Goal: Use online tool/utility: Utilize a website feature to perform a specific function

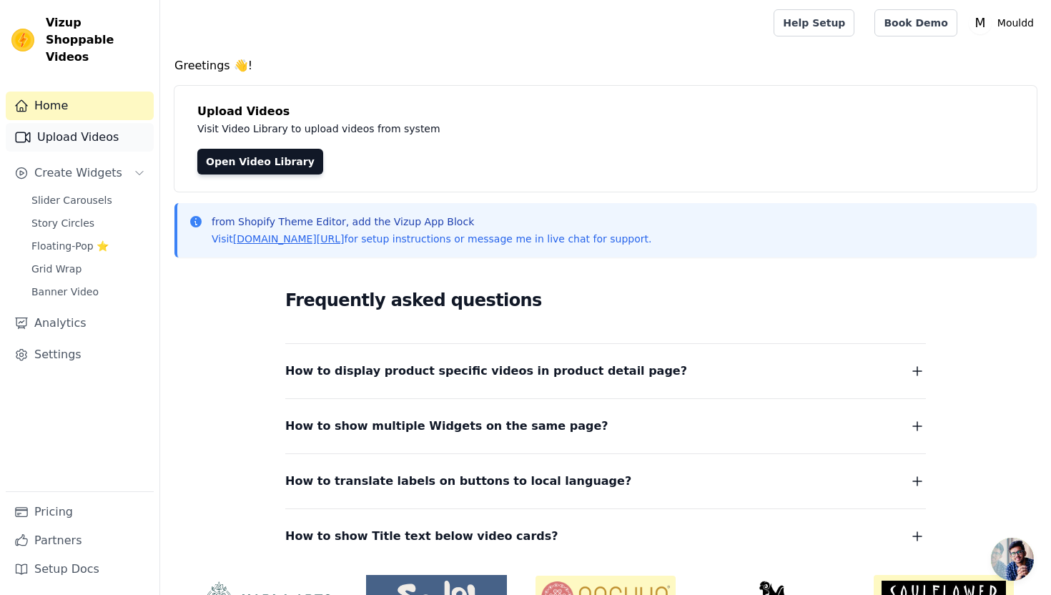
click at [104, 123] on link "Upload Videos" at bounding box center [80, 137] width 148 height 29
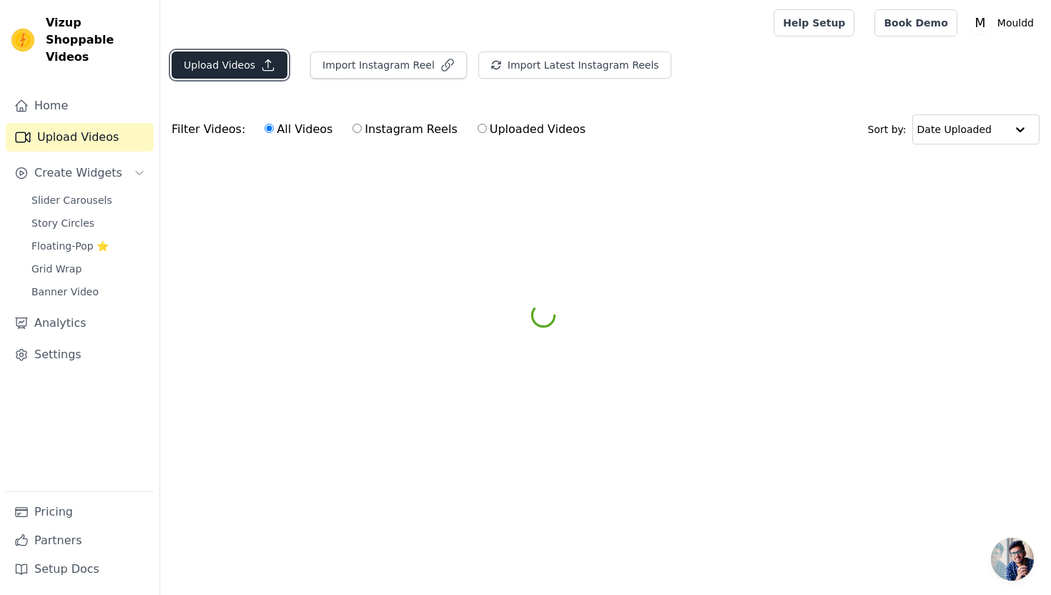
click at [272, 71] on icon "button" at bounding box center [268, 65] width 14 height 14
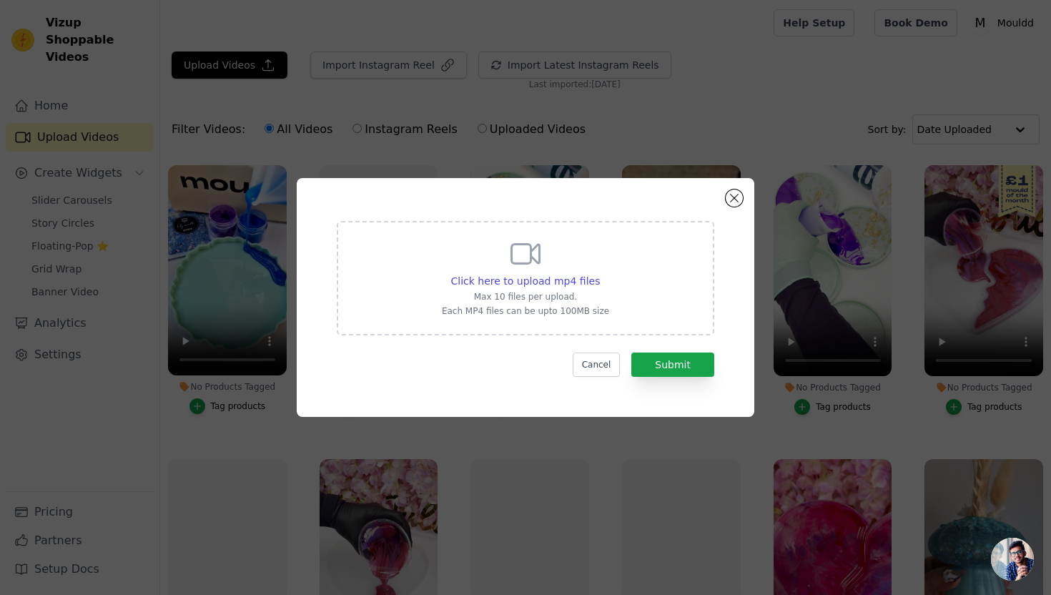
click at [406, 272] on div "Click here to upload mp4 files Max 10 files per upload. Each MP4 files can be u…" at bounding box center [525, 278] width 377 height 114
click at [599, 273] on input "Click here to upload mp4 files Max 10 files per upload. Each MP4 files can be u…" at bounding box center [599, 273] width 1 height 1
type input "C:\fakepath\PXL_20250817_081015579.LOCKED~2.mp4"
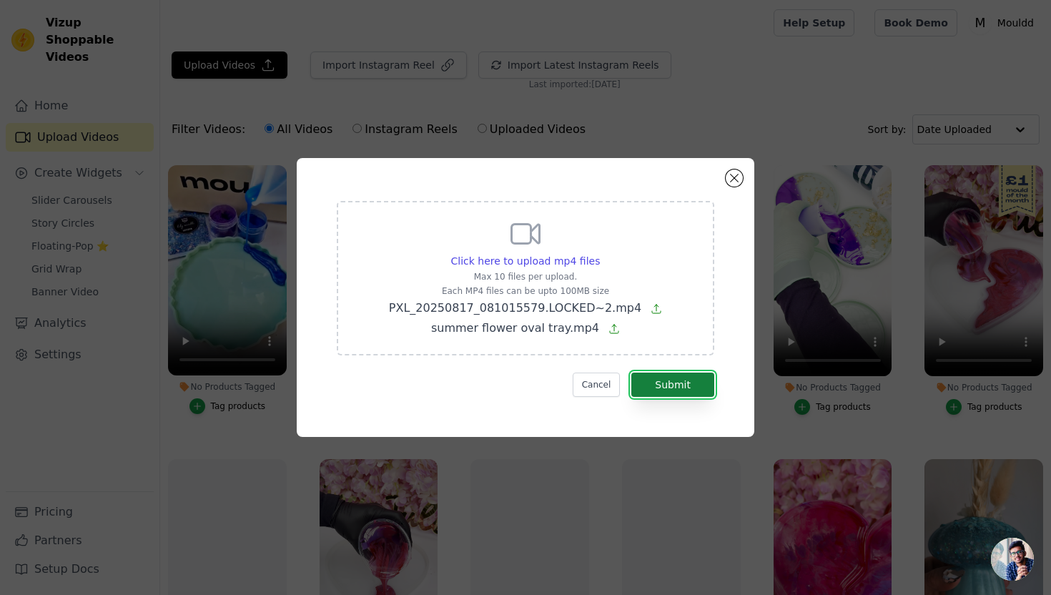
click at [683, 385] on button "Submit" at bounding box center [672, 384] width 83 height 24
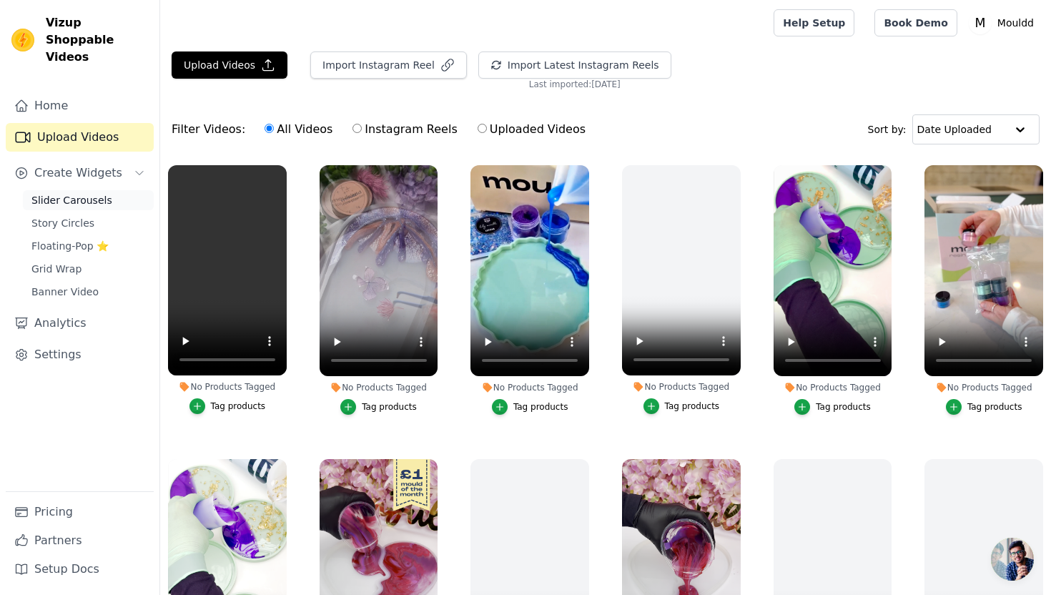
click at [132, 190] on link "Slider Carousels" at bounding box center [88, 200] width 131 height 20
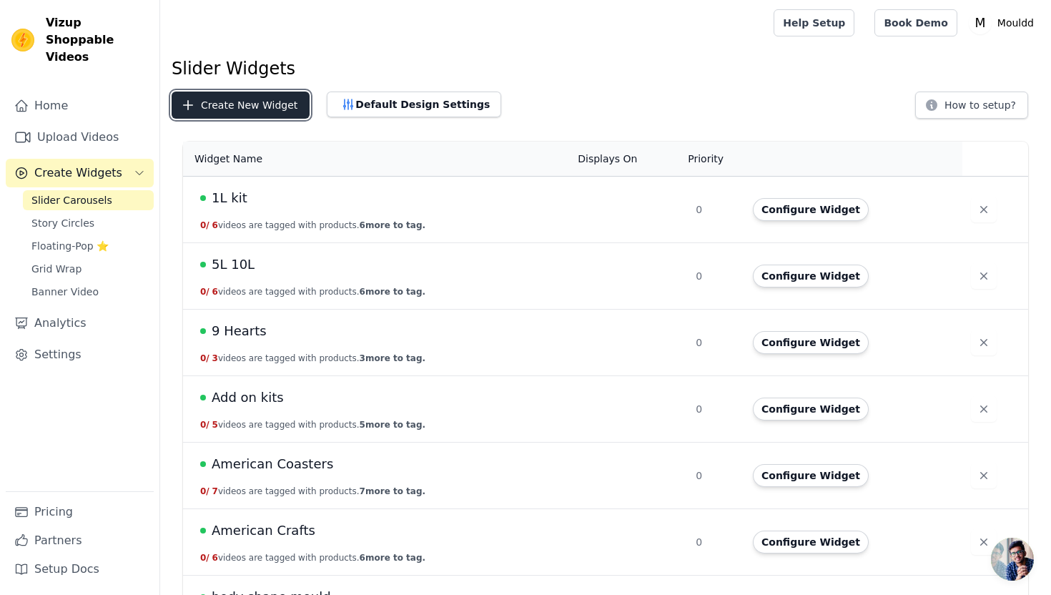
click at [274, 110] on button "Create New Widget" at bounding box center [241, 105] width 138 height 27
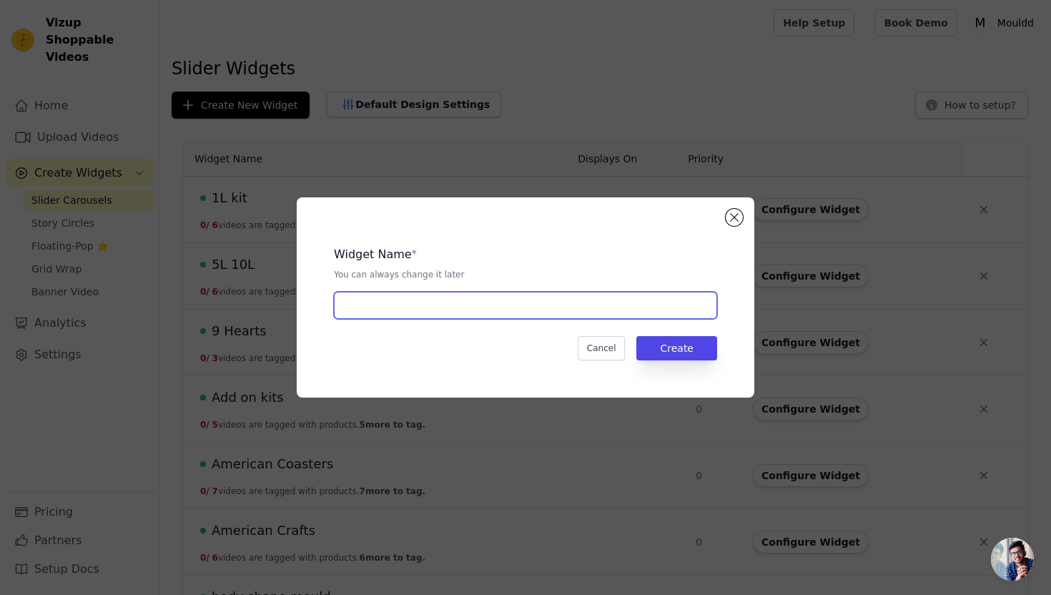
click at [479, 310] on input "text" at bounding box center [525, 305] width 383 height 27
type input "Summer flowers set"
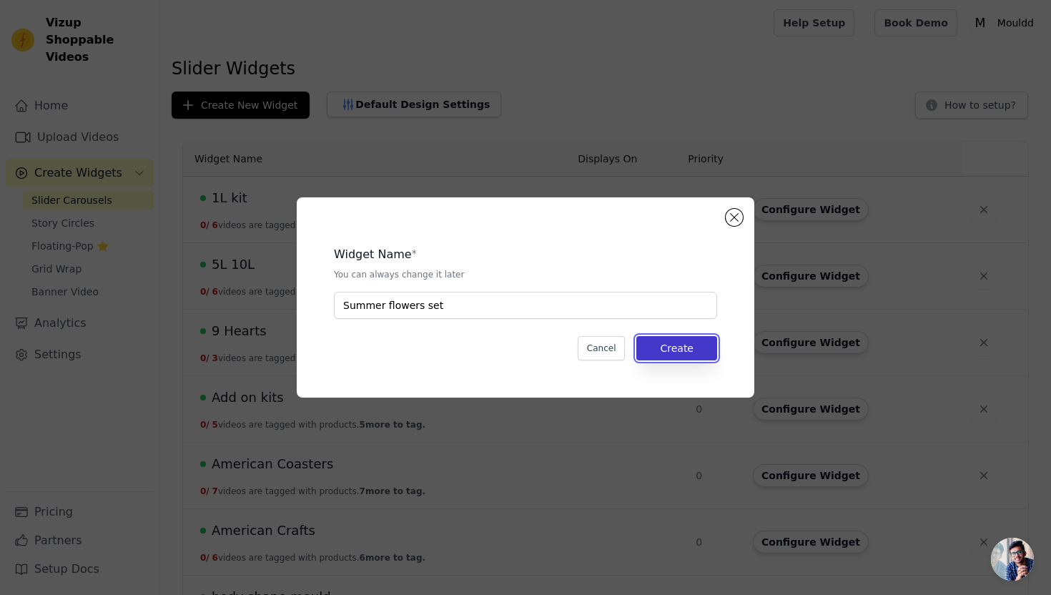
click at [683, 340] on button "Create" at bounding box center [676, 348] width 81 height 24
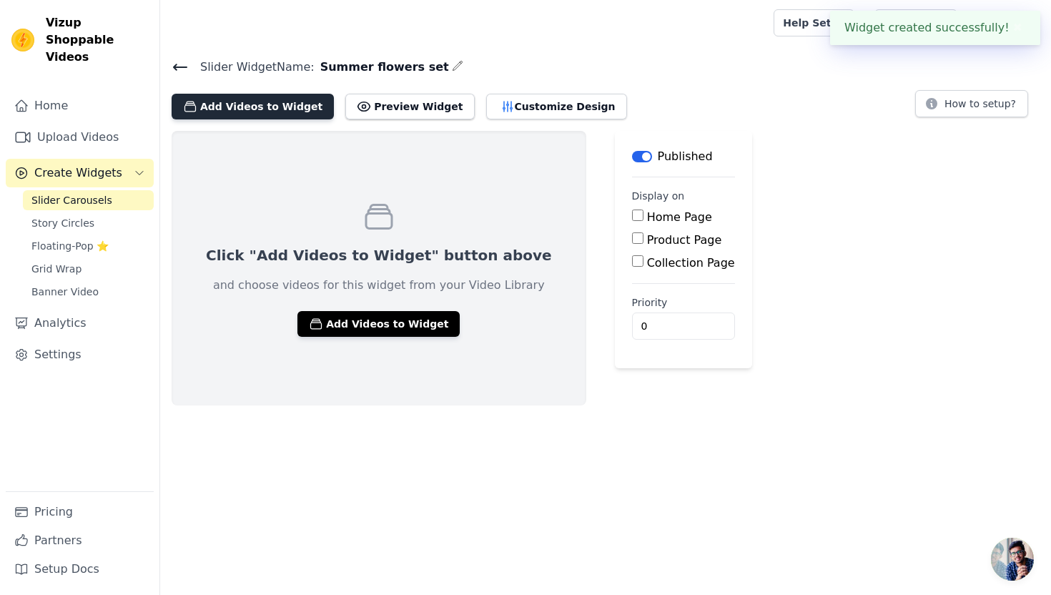
click at [264, 112] on button "Add Videos to Widget" at bounding box center [253, 107] width 162 height 26
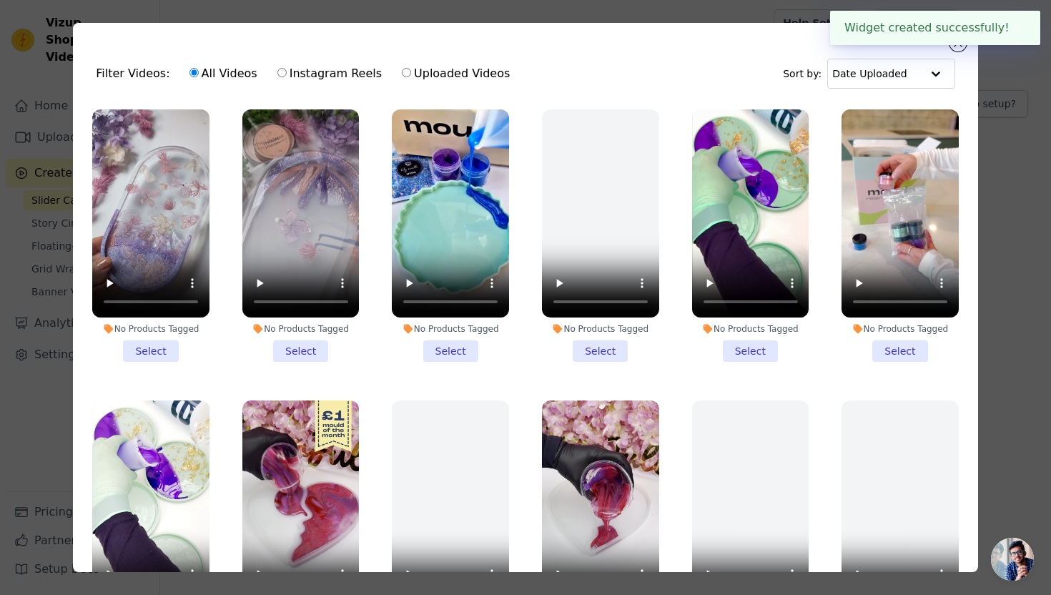
click at [164, 351] on li "No Products Tagged Select" at bounding box center [150, 235] width 117 height 252
click at [0, 0] on input "No Products Tagged Select" at bounding box center [0, 0] width 0 height 0
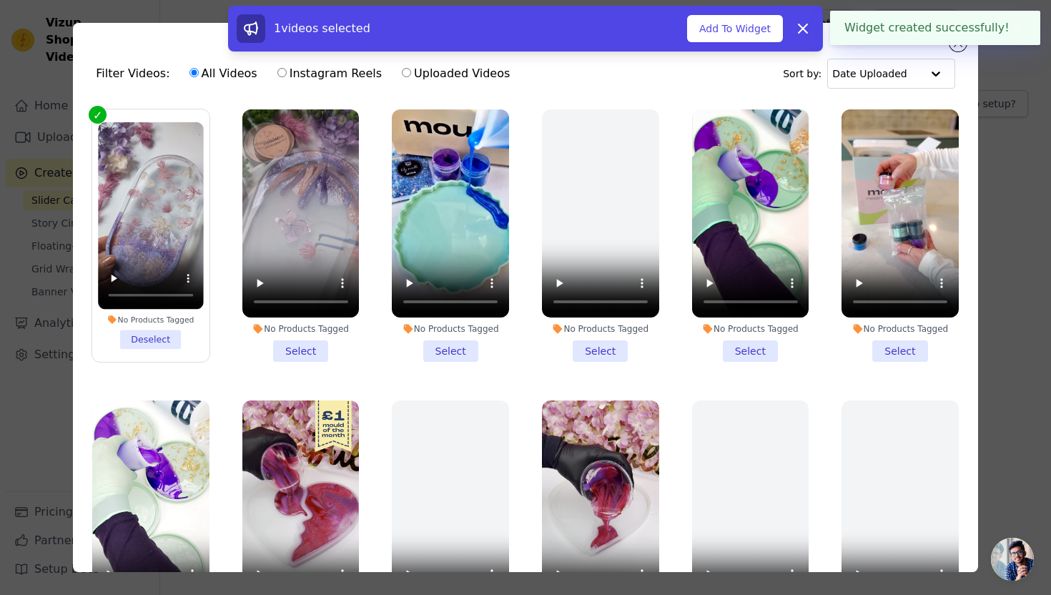
click at [301, 352] on li "No Products Tagged Select" at bounding box center [300, 235] width 117 height 252
click at [0, 0] on input "No Products Tagged Select" at bounding box center [0, 0] width 0 height 0
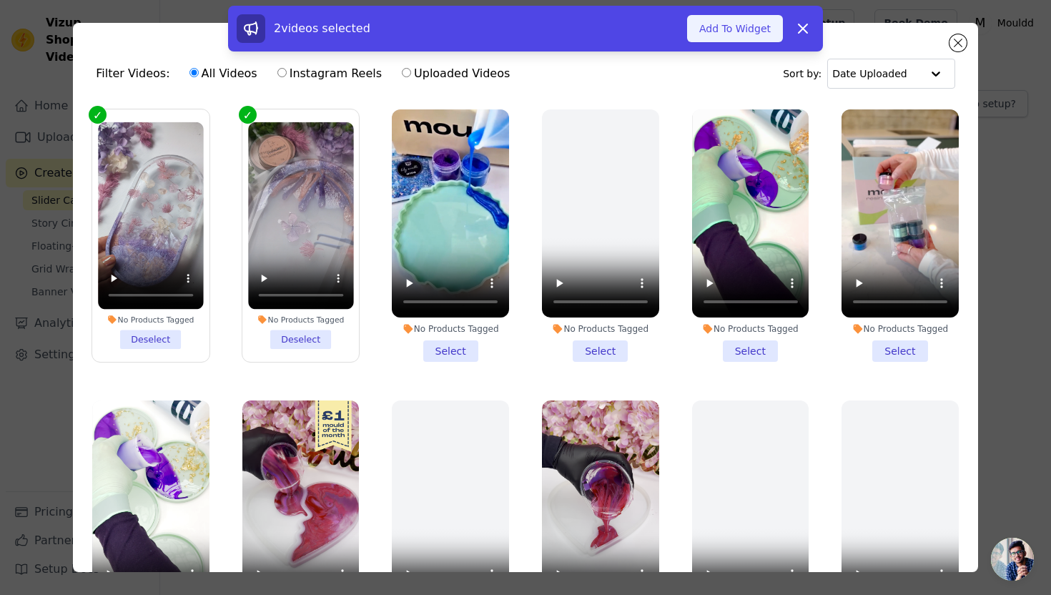
click at [743, 31] on button "Add To Widget" at bounding box center [735, 28] width 96 height 27
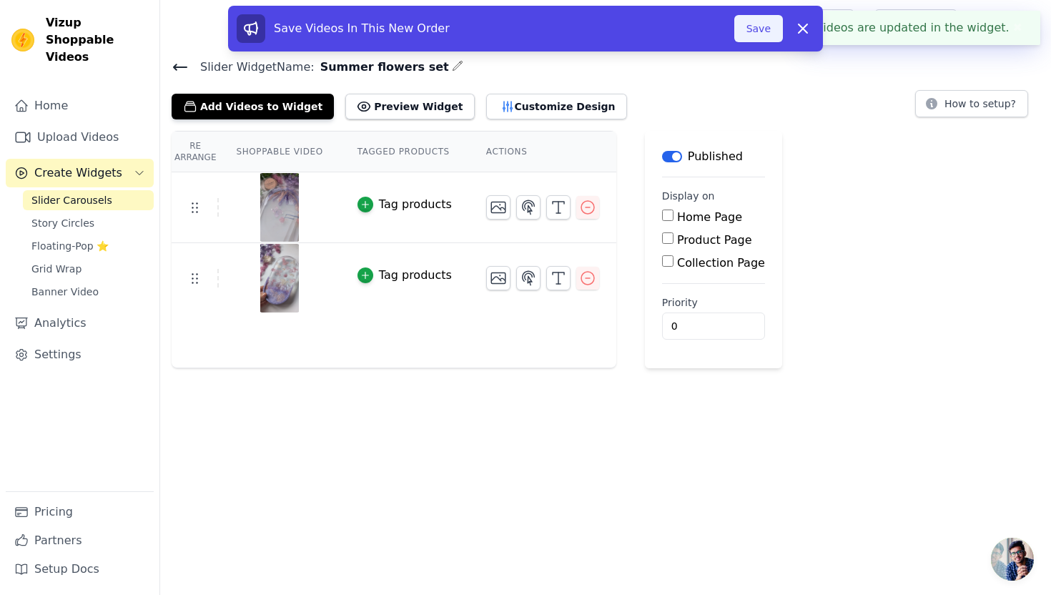
click at [764, 26] on button "Save" at bounding box center [758, 28] width 49 height 27
